Goal: Task Accomplishment & Management: Use online tool/utility

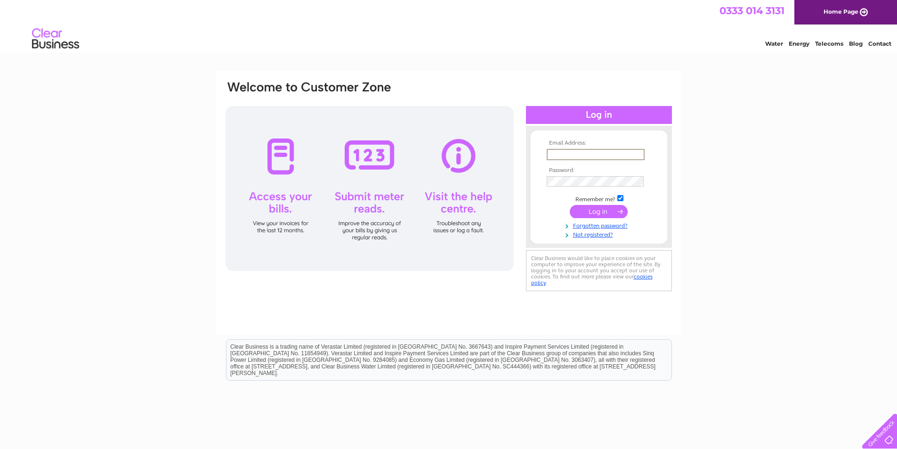
type input "[PERSON_NAME][EMAIL_ADDRESS][DOMAIN_NAME]"
click at [601, 211] on input "submit" at bounding box center [598, 210] width 58 height 13
click at [606, 209] on input "submit" at bounding box center [598, 210] width 58 height 13
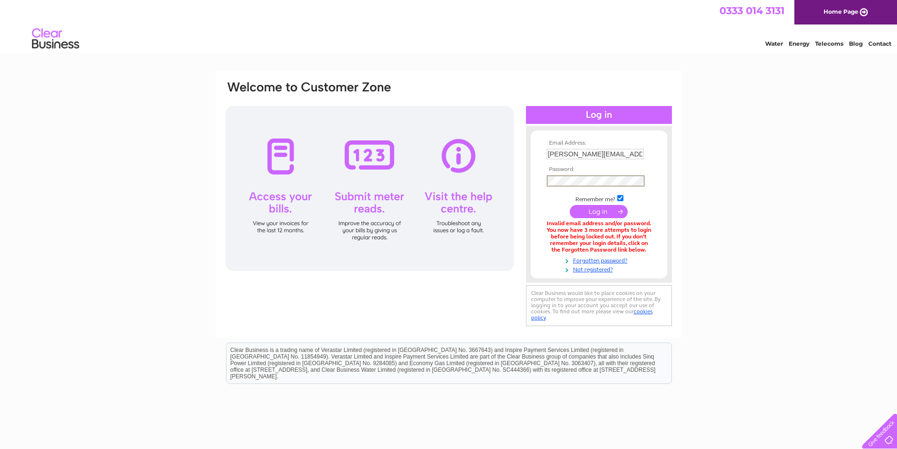
click at [580, 211] on input "submit" at bounding box center [598, 211] width 58 height 13
click at [577, 209] on input "submit" at bounding box center [598, 210] width 58 height 13
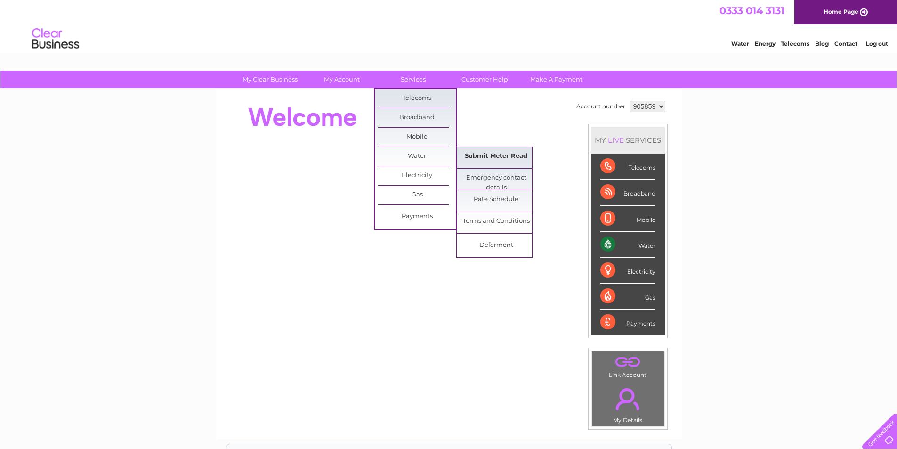
click at [495, 154] on link "Submit Meter Read" at bounding box center [496, 156] width 78 height 19
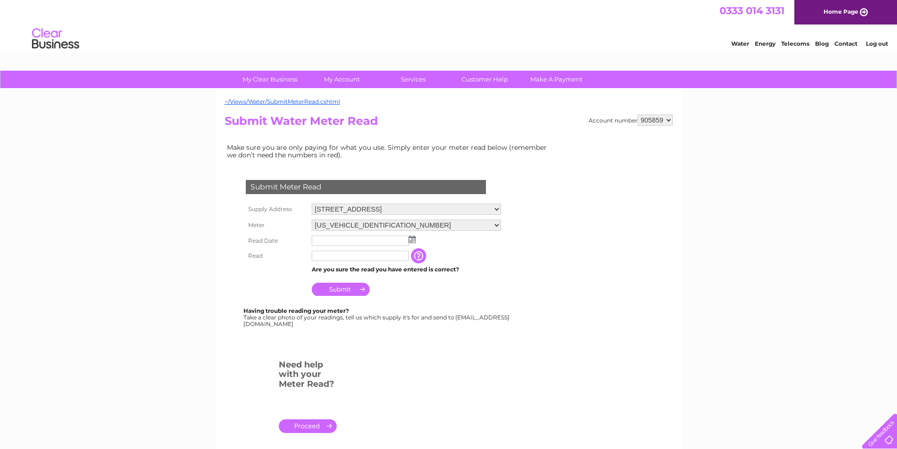
click at [413, 241] on img at bounding box center [412, 239] width 7 height 8
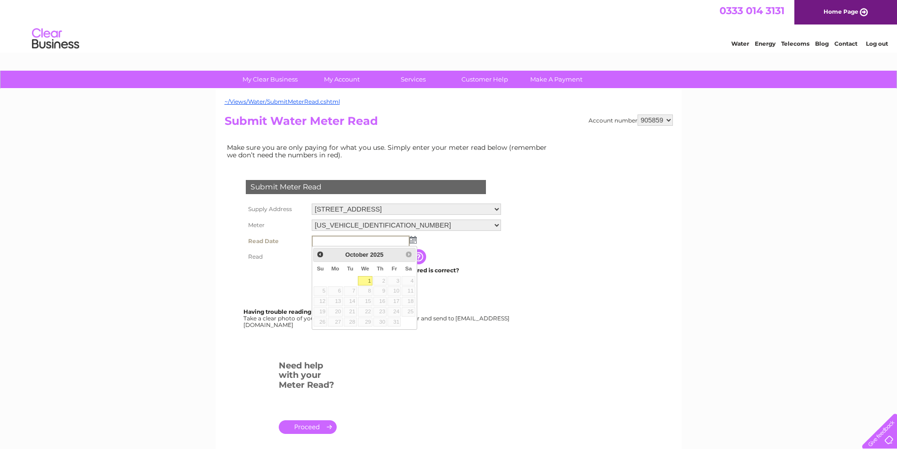
click at [366, 280] on link "1" at bounding box center [365, 280] width 15 height 9
type input "[DATE]"
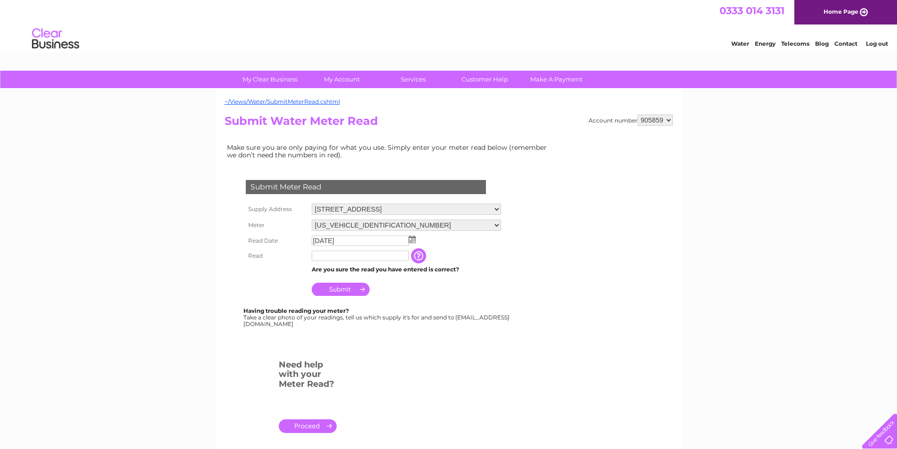
click at [348, 257] on input "text" at bounding box center [360, 255] width 97 height 10
type input "00112"
click at [341, 291] on input "Submit" at bounding box center [341, 289] width 58 height 13
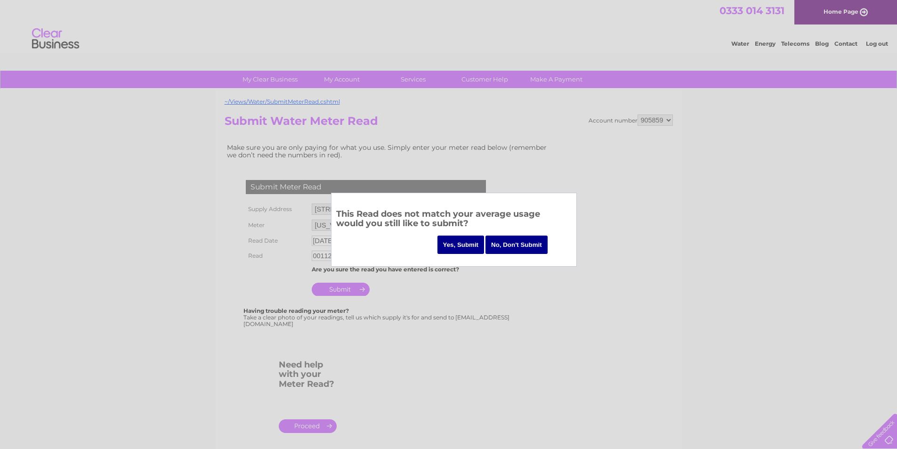
click at [464, 240] on input "Yes, Submit" at bounding box center [460, 244] width 47 height 18
